Goal: Task Accomplishment & Management: Use online tool/utility

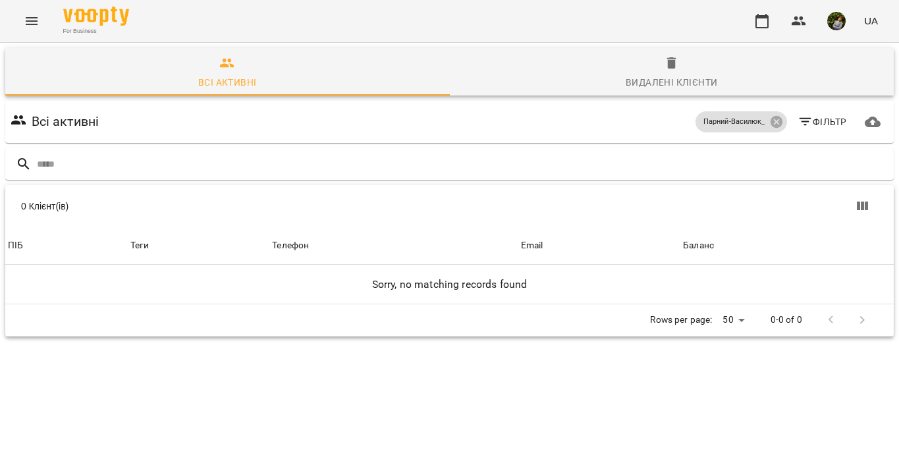
click at [32, 25] on icon "Menu" at bounding box center [32, 21] width 16 height 16
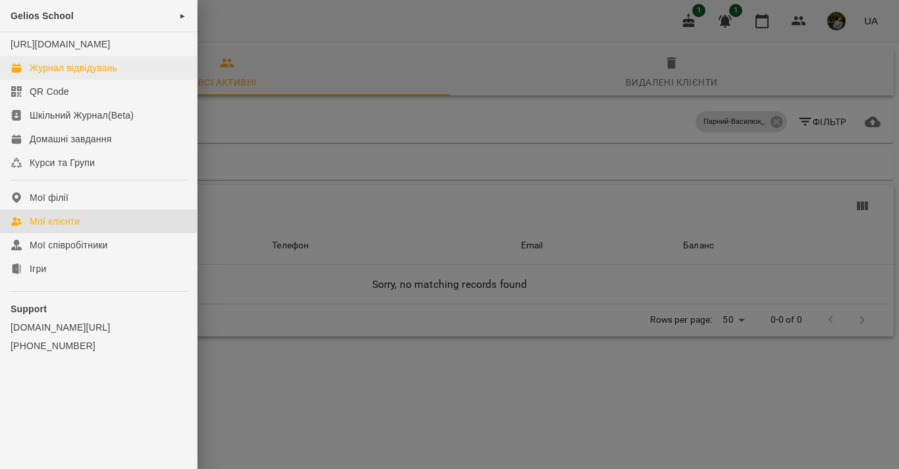
click at [78, 74] on div "Журнал відвідувань" at bounding box center [74, 67] width 88 height 13
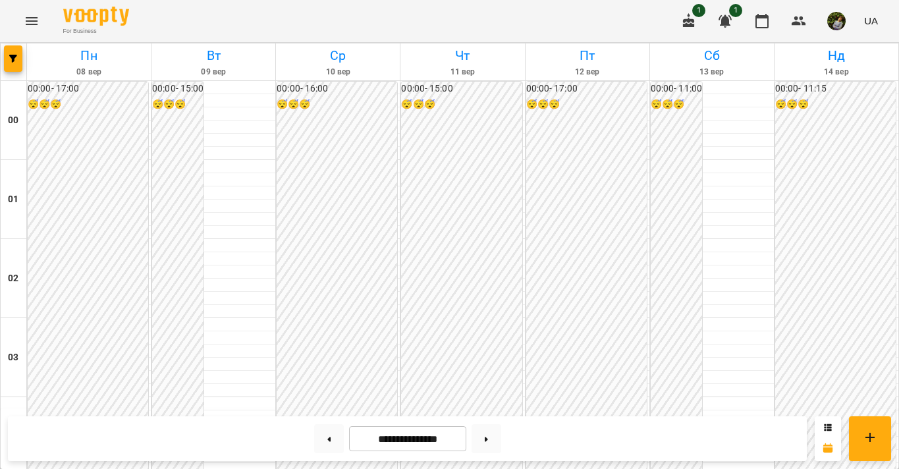
scroll to position [788, 0]
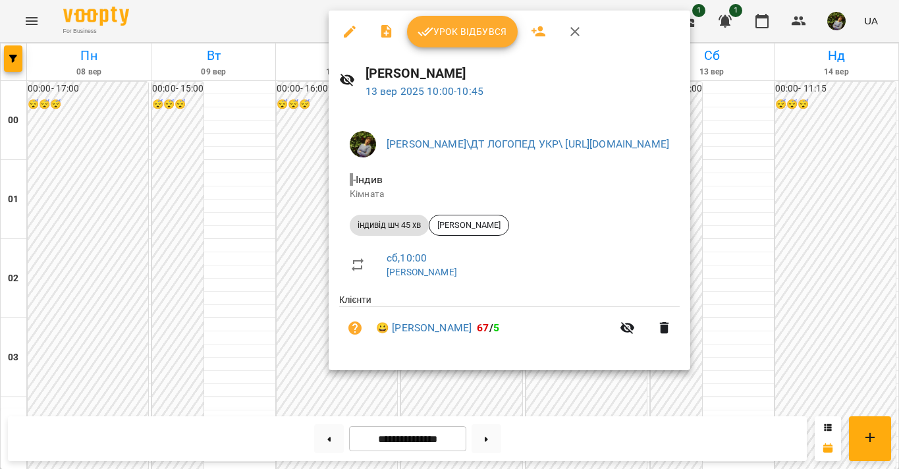
click at [242, 343] on div at bounding box center [449, 234] width 899 height 469
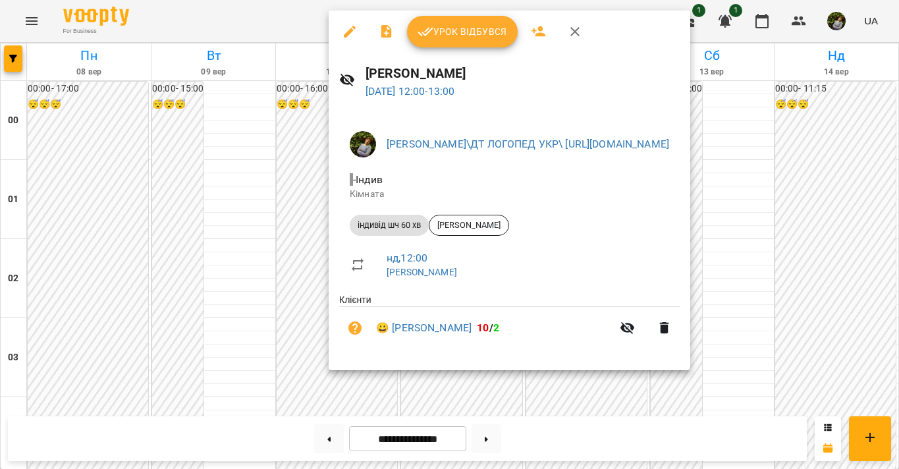
click at [250, 344] on div at bounding box center [449, 234] width 899 height 469
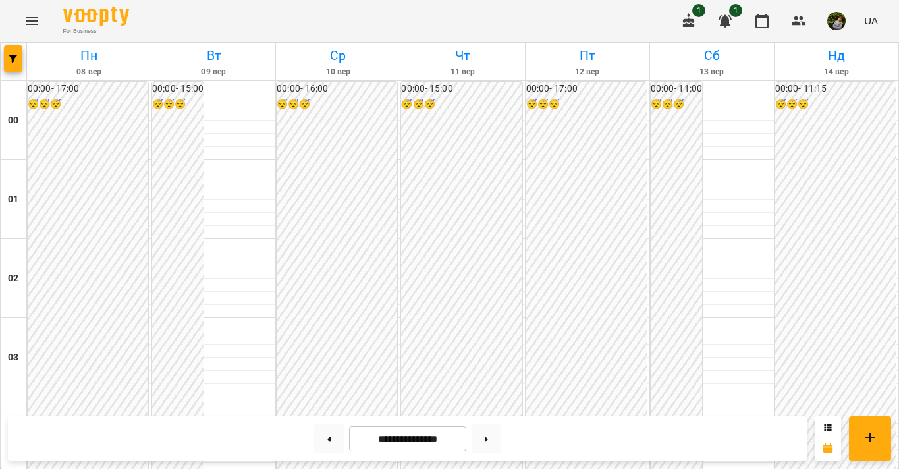
scroll to position [1366, 0]
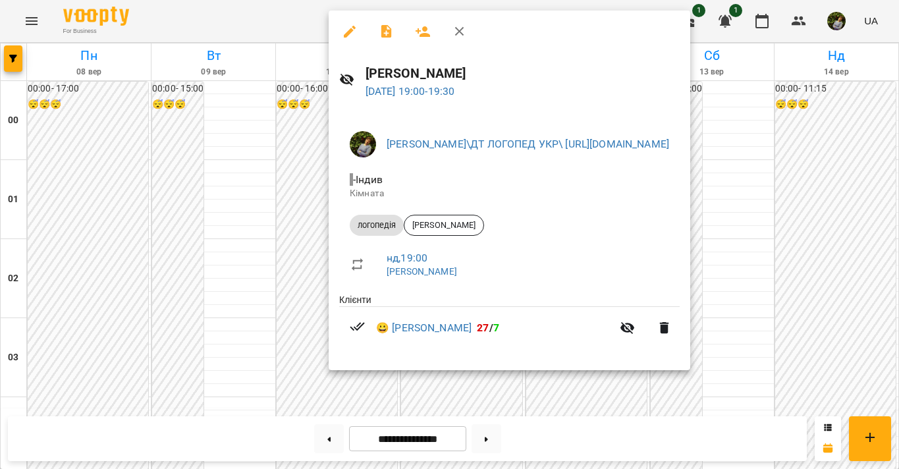
click at [232, 287] on div at bounding box center [449, 234] width 899 height 469
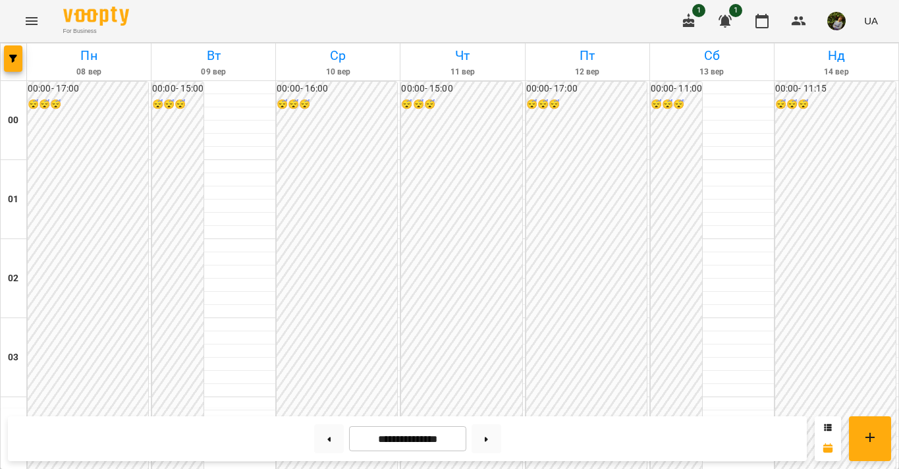
scroll to position [1169, 0]
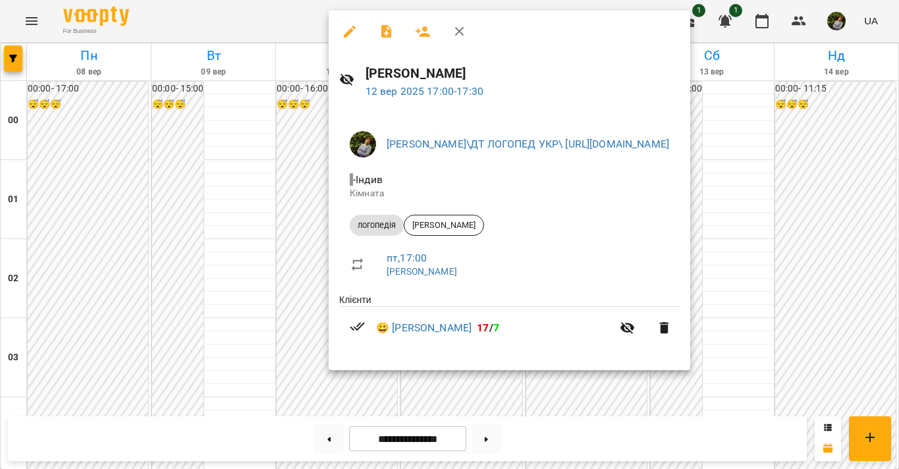
click at [198, 190] on div at bounding box center [449, 234] width 899 height 469
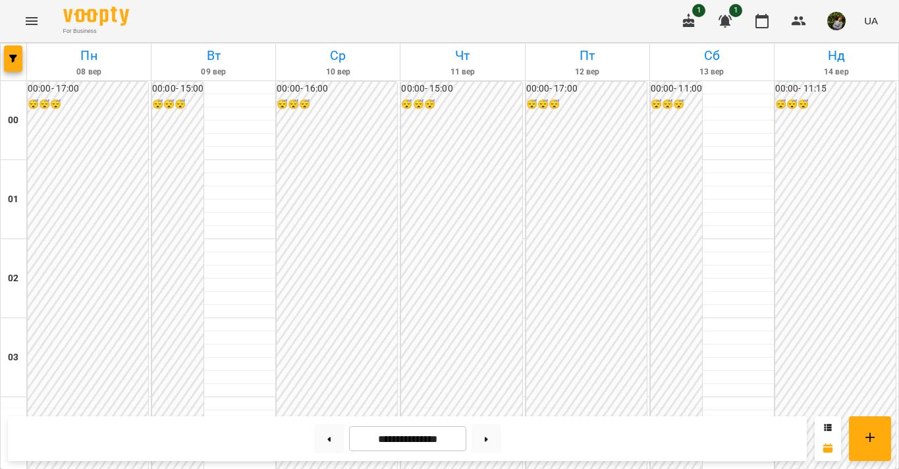
scroll to position [1250, 0]
